Goal: Find specific page/section: Find specific page/section

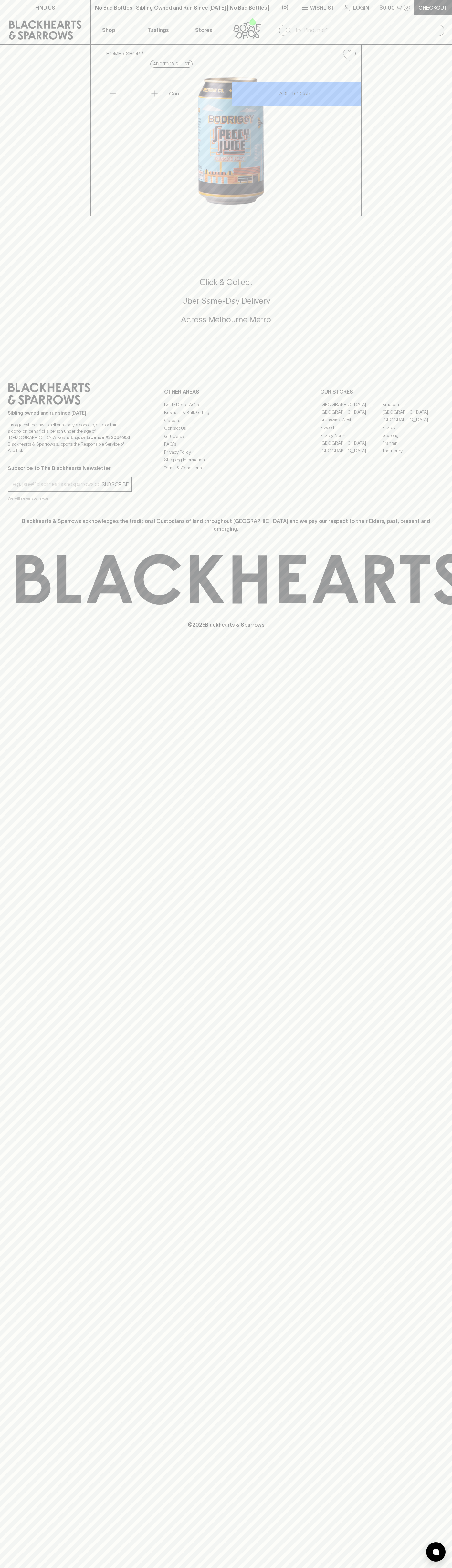
click at [12, 12] on link "FIND US" at bounding box center [45, 7] width 90 height 15
click at [423, 512] on div "Sibling owned and run since [DATE] It is against the law to sell or supply alco…" at bounding box center [226, 442] width 452 height 140
click at [399, 1567] on html "FIND US | No Bad Bottles | Sibling Owned and Run Since [DATE] | No Bad Bottles …" at bounding box center [226, 784] width 452 height 1568
click at [15, 645] on div "© 2025 Blackhearts & Sparrows" at bounding box center [226, 591] width 452 height 107
